Goal: Find specific page/section: Find specific page/section

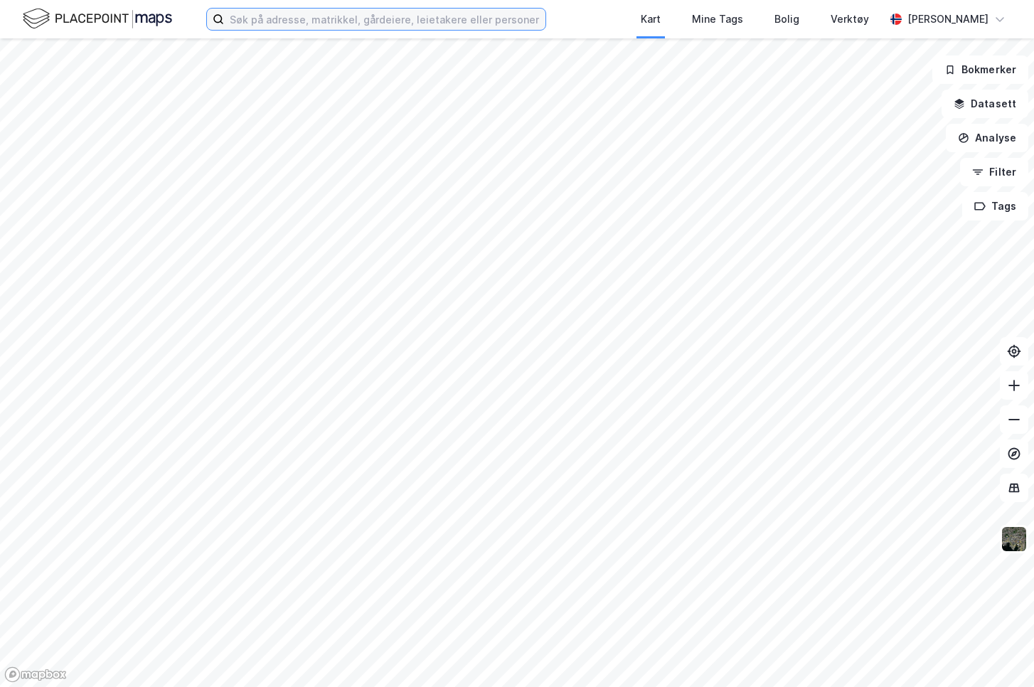
click at [412, 23] on input at bounding box center [384, 19] width 321 height 21
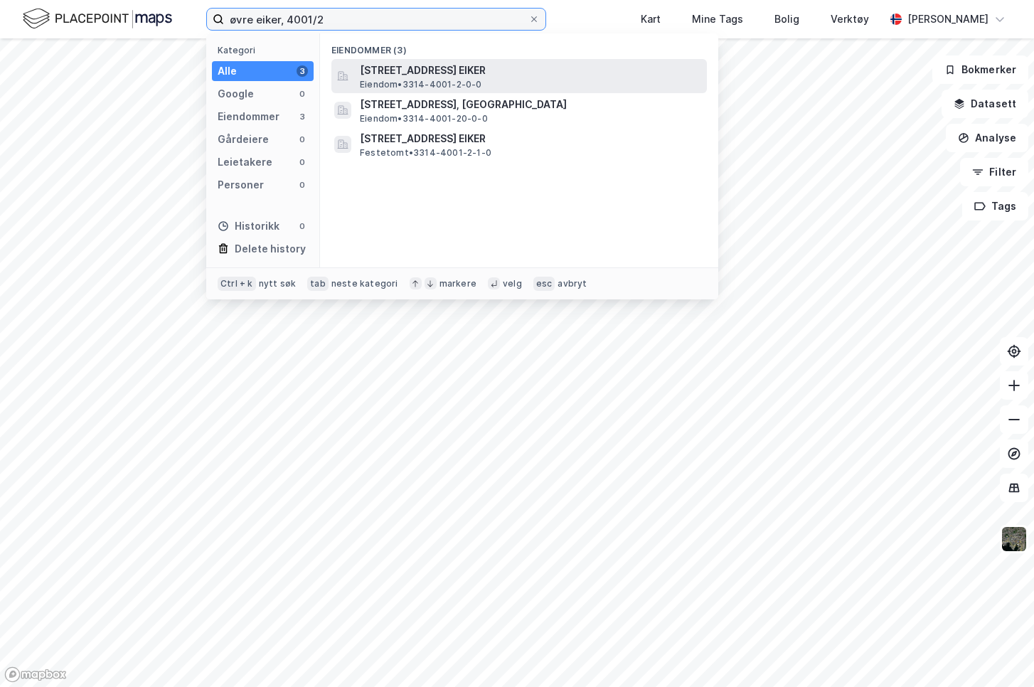
type input "øvre eiker, 4001/2"
